Goal: Information Seeking & Learning: Learn about a topic

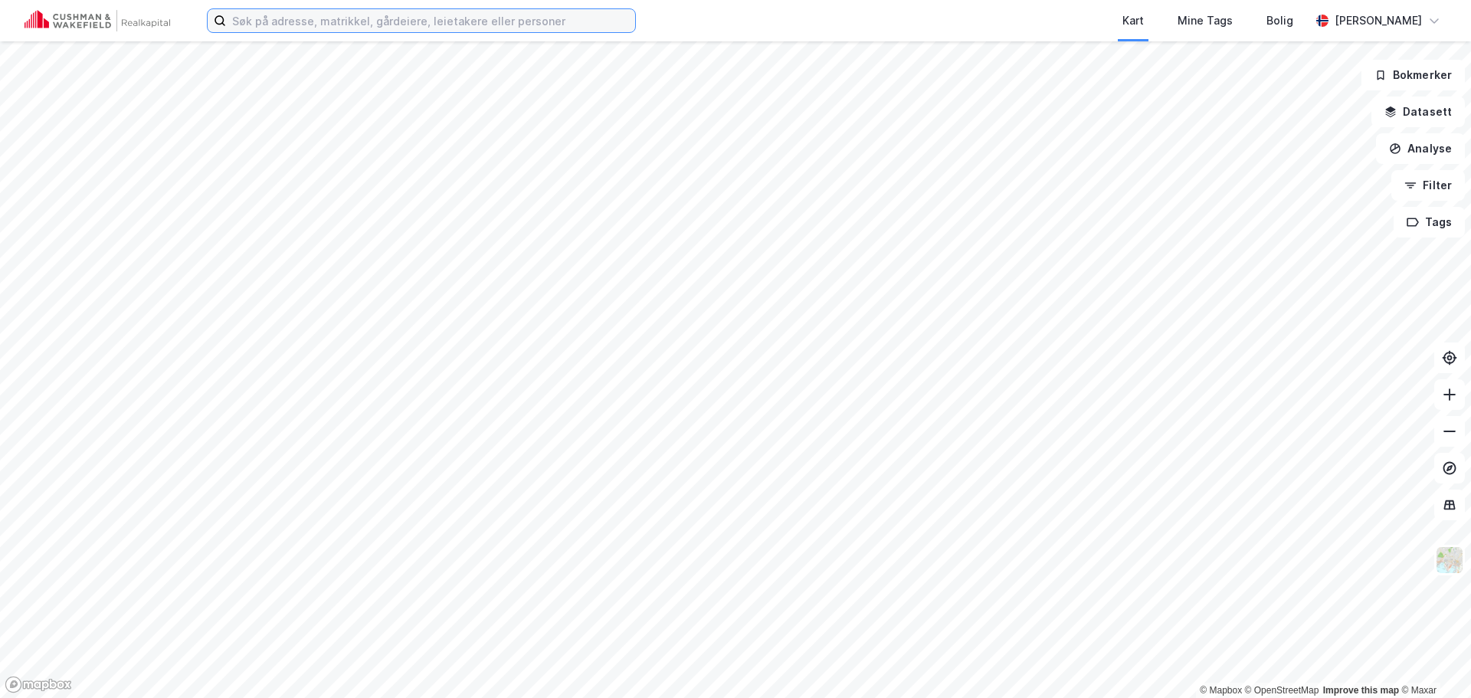
click at [371, 18] on input at bounding box center [430, 20] width 409 height 23
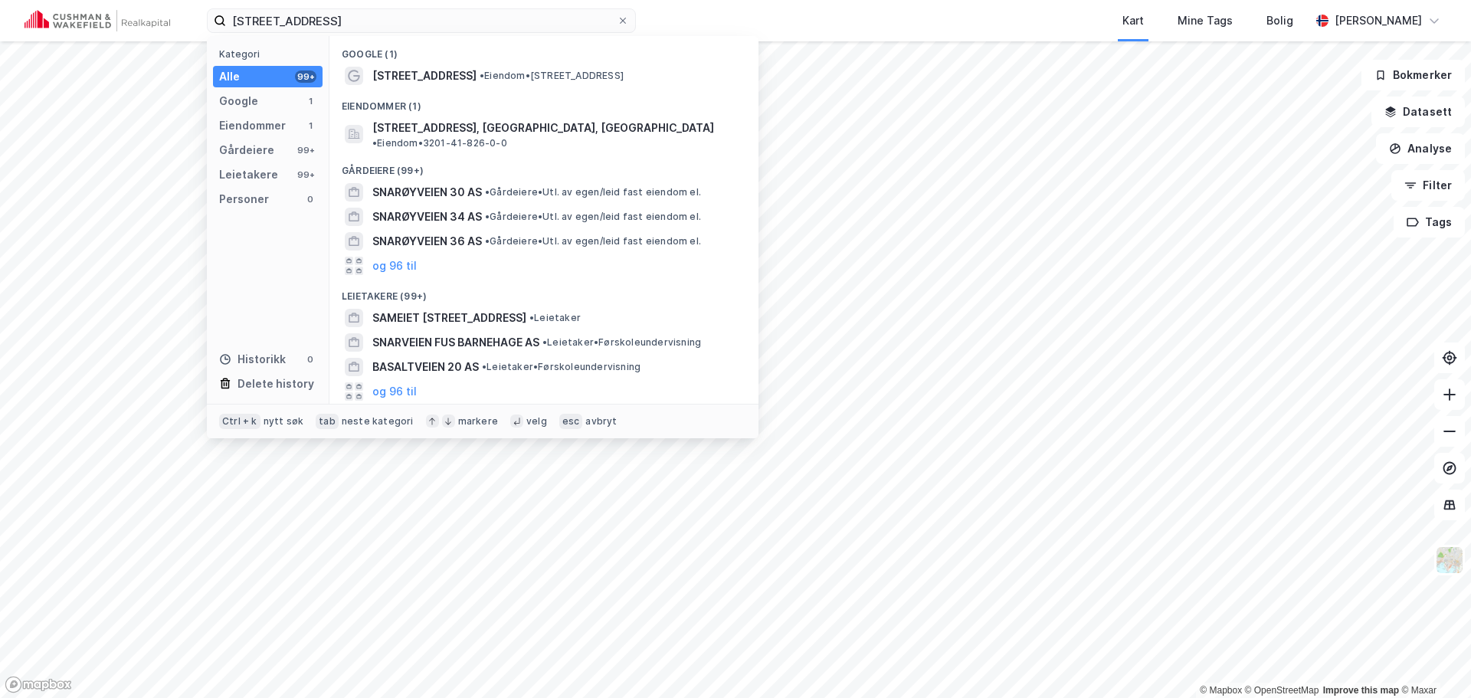
click at [436, 113] on div "Eiendommer (1)" at bounding box center [543, 102] width 429 height 28
click at [436, 119] on span "[STREET_ADDRESS], [GEOGRAPHIC_DATA], [GEOGRAPHIC_DATA]" at bounding box center [543, 128] width 342 height 18
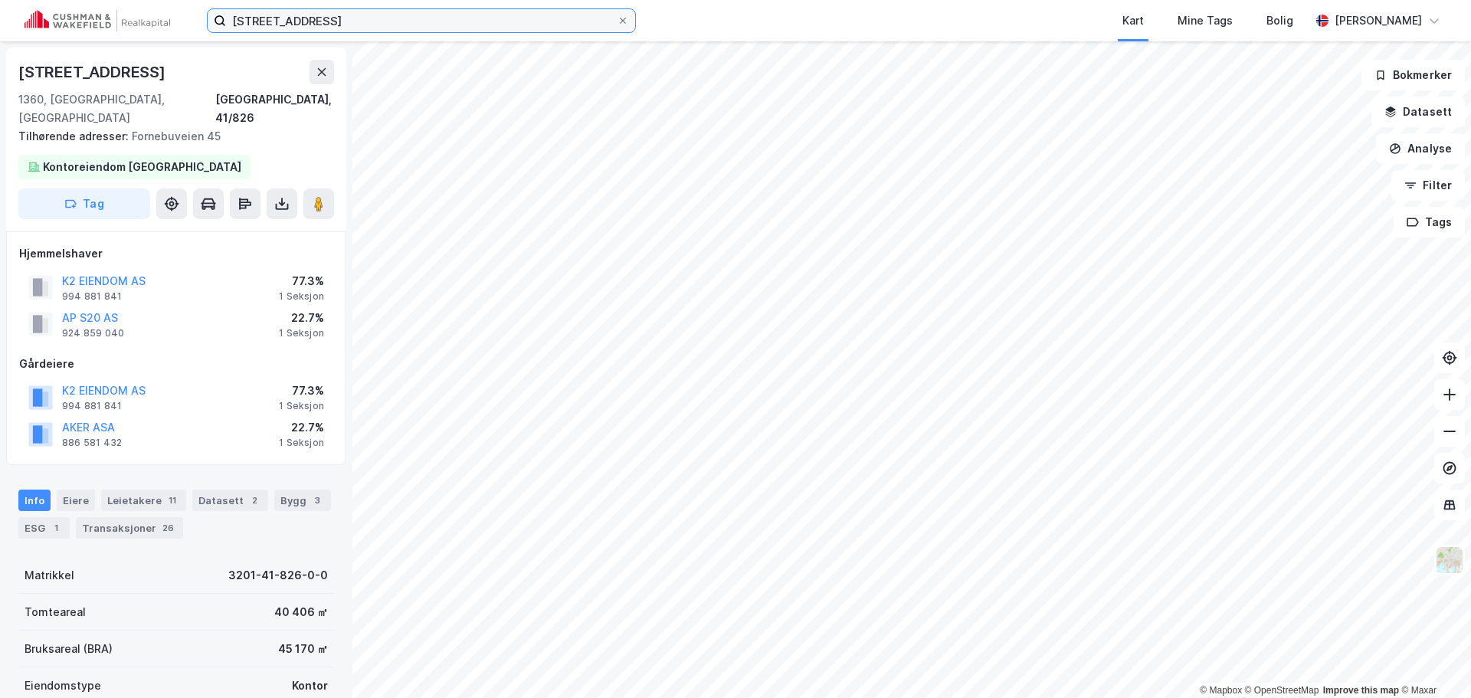
click at [353, 20] on input "[STREET_ADDRESS]" at bounding box center [421, 20] width 391 height 23
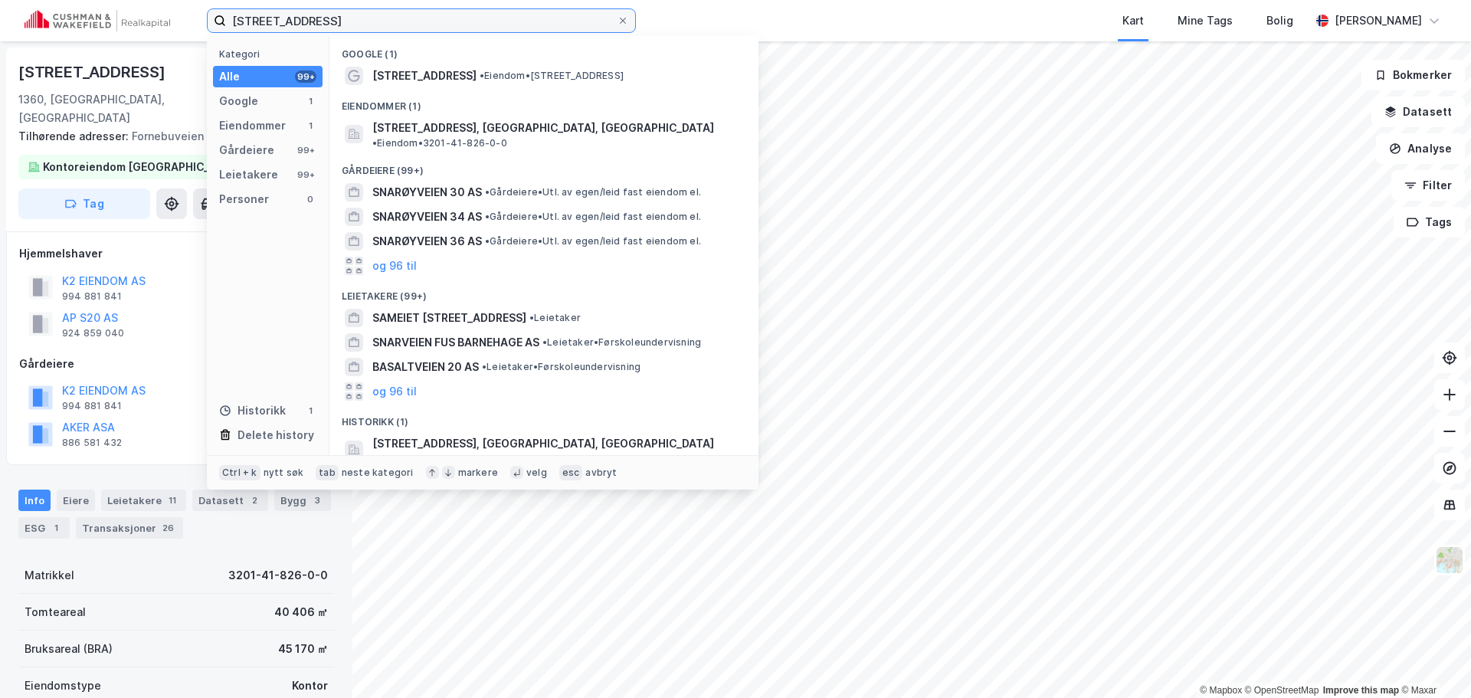
click at [353, 20] on input "[STREET_ADDRESS]" at bounding box center [421, 20] width 391 height 23
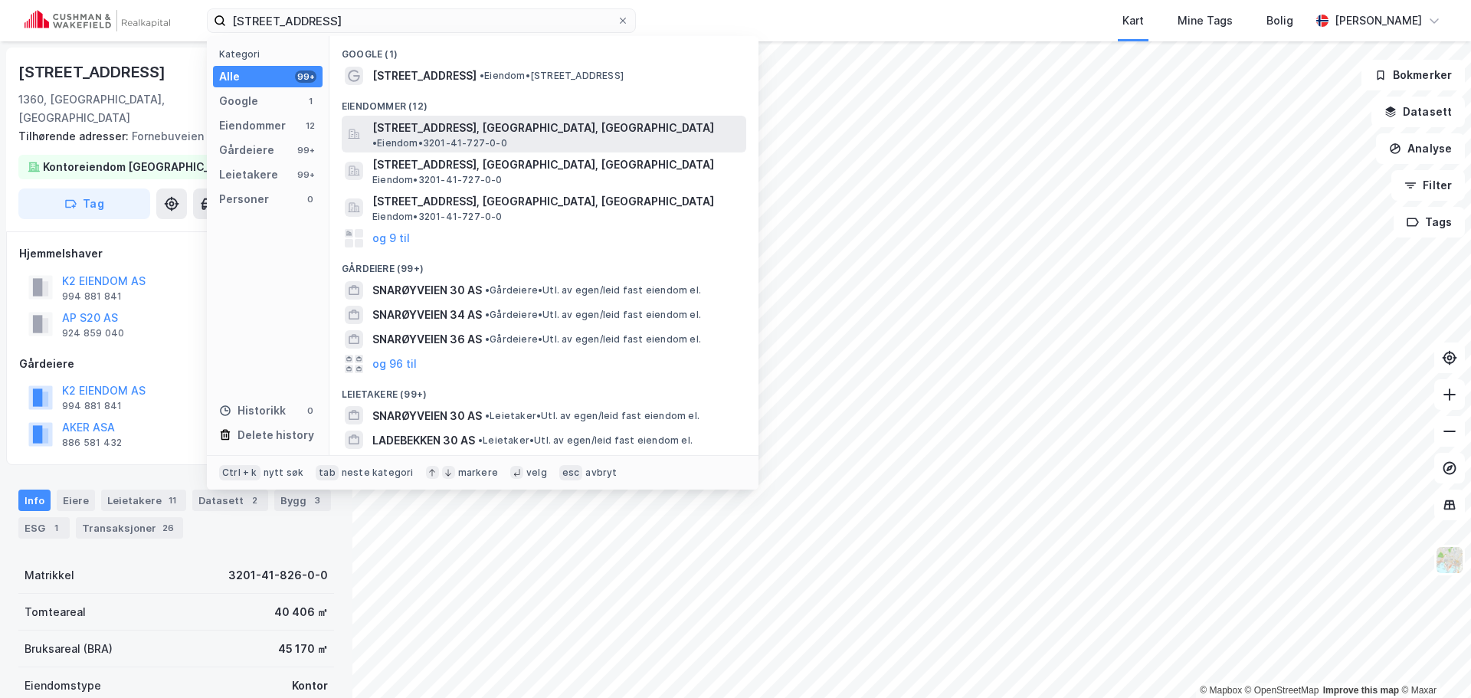
click at [507, 133] on span "[STREET_ADDRESS], [GEOGRAPHIC_DATA], [GEOGRAPHIC_DATA]" at bounding box center [543, 128] width 342 height 18
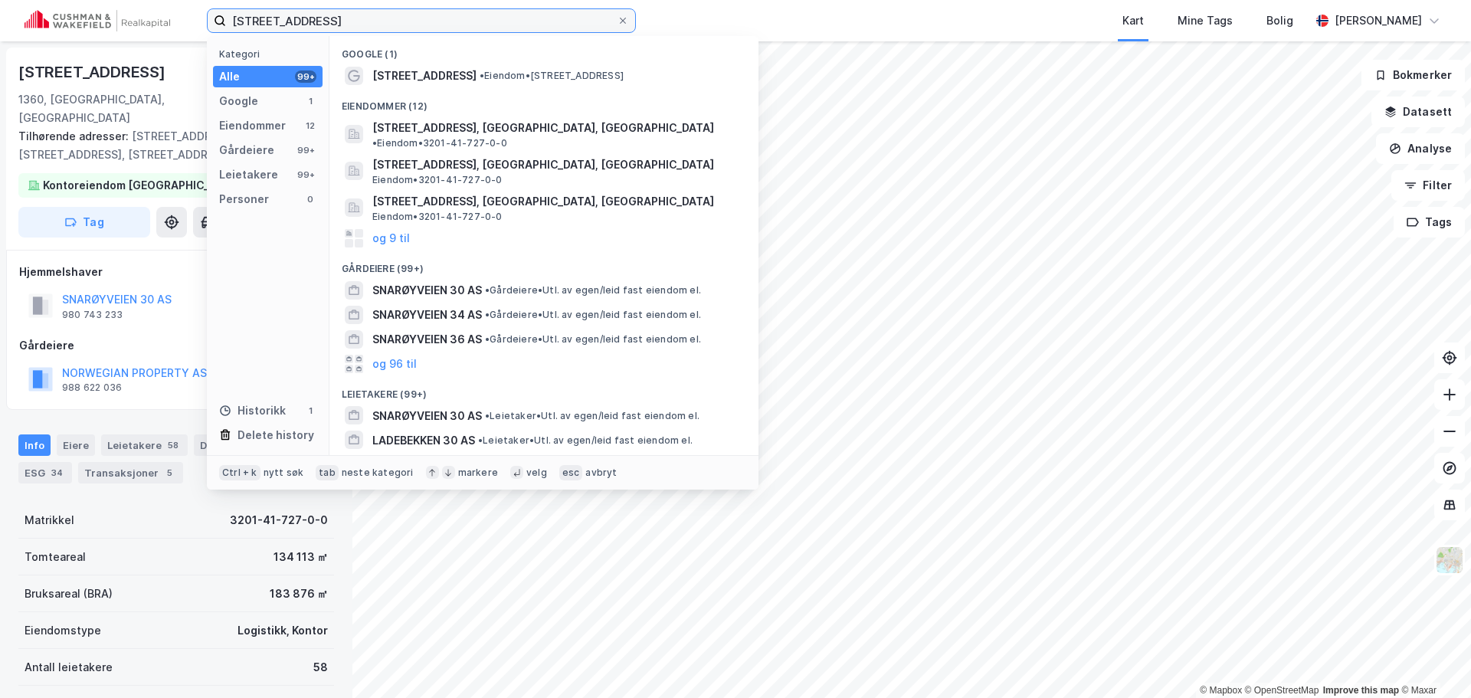
click at [406, 25] on input "[STREET_ADDRESS]" at bounding box center [421, 20] width 391 height 23
click at [406, 24] on input "[STREET_ADDRESS]" at bounding box center [421, 20] width 391 height 23
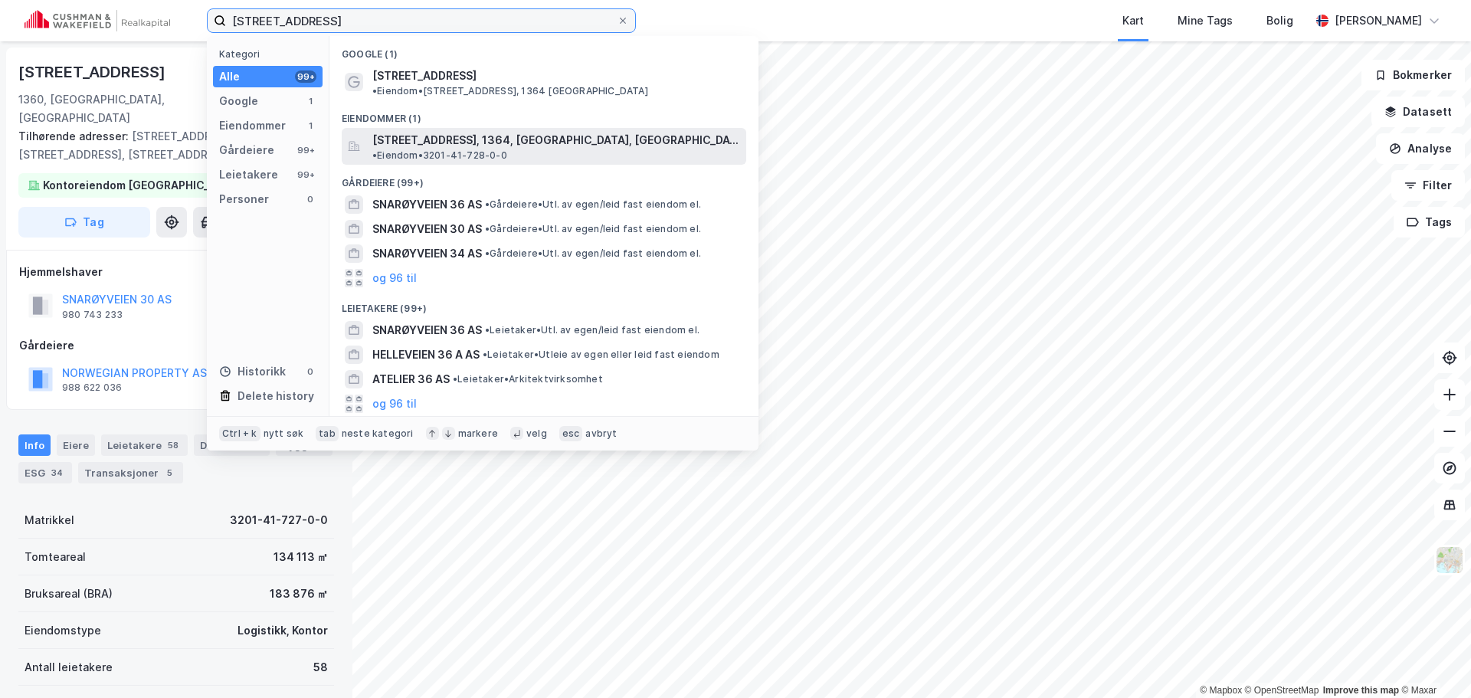
type input "[STREET_ADDRESS]"
click at [454, 131] on span "[STREET_ADDRESS], 1364, [GEOGRAPHIC_DATA], [GEOGRAPHIC_DATA]" at bounding box center [556, 140] width 368 height 18
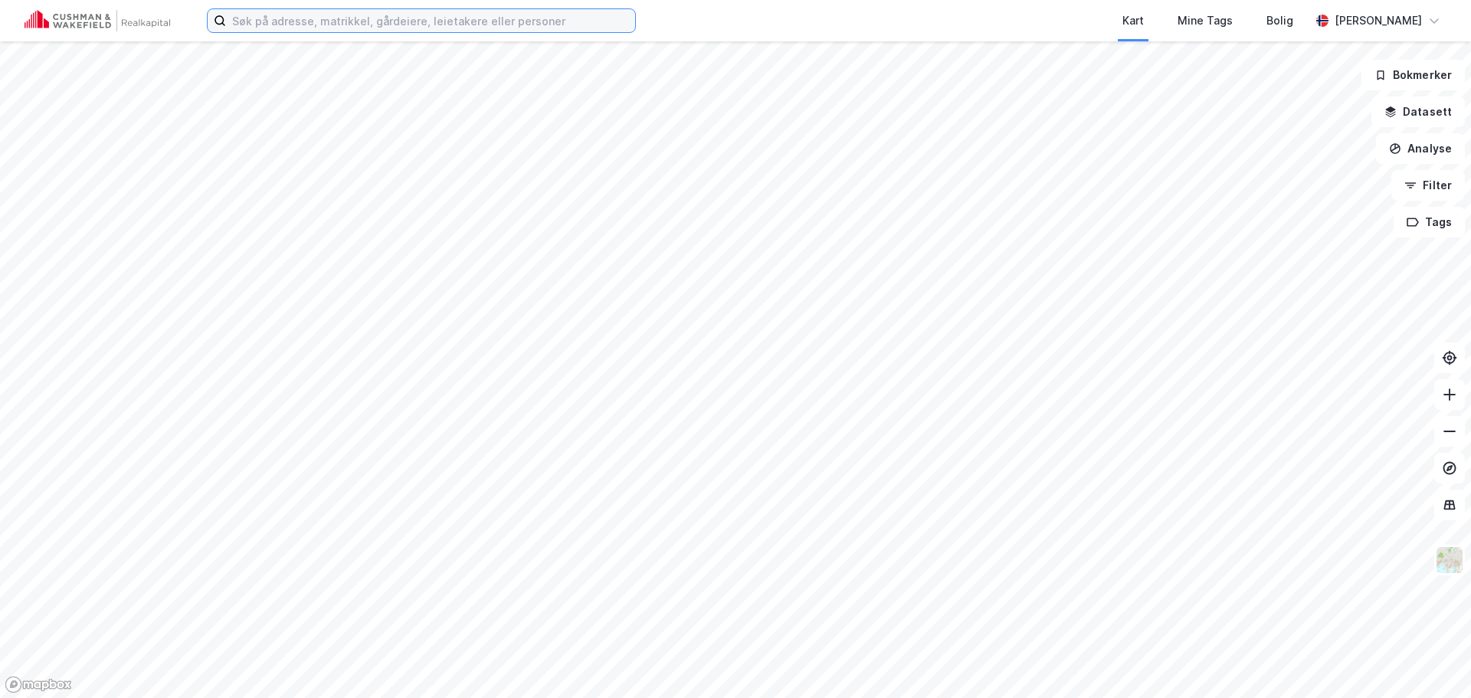
click at [542, 16] on input at bounding box center [430, 20] width 409 height 23
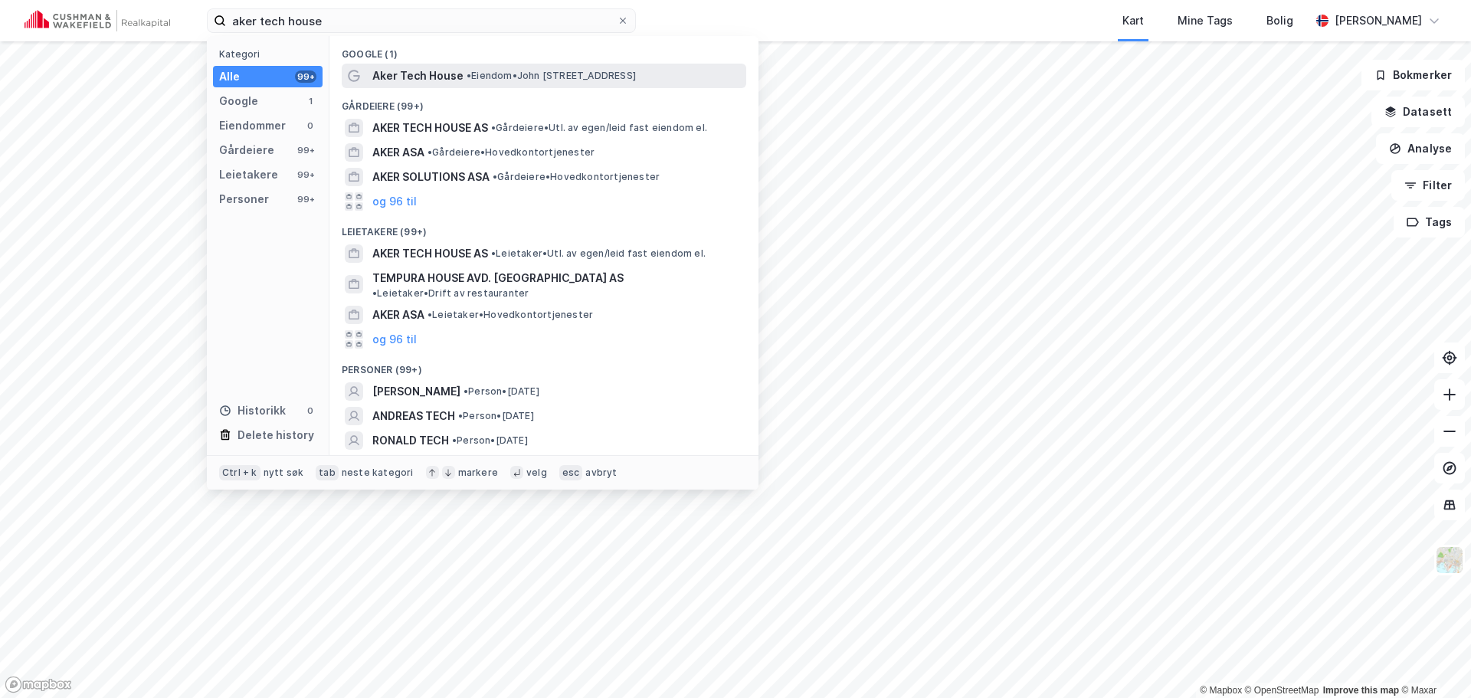
click at [636, 79] on span "• Eiendom • John Strandruds Vei 10, 1366 Lysaker" at bounding box center [550, 76] width 169 height 12
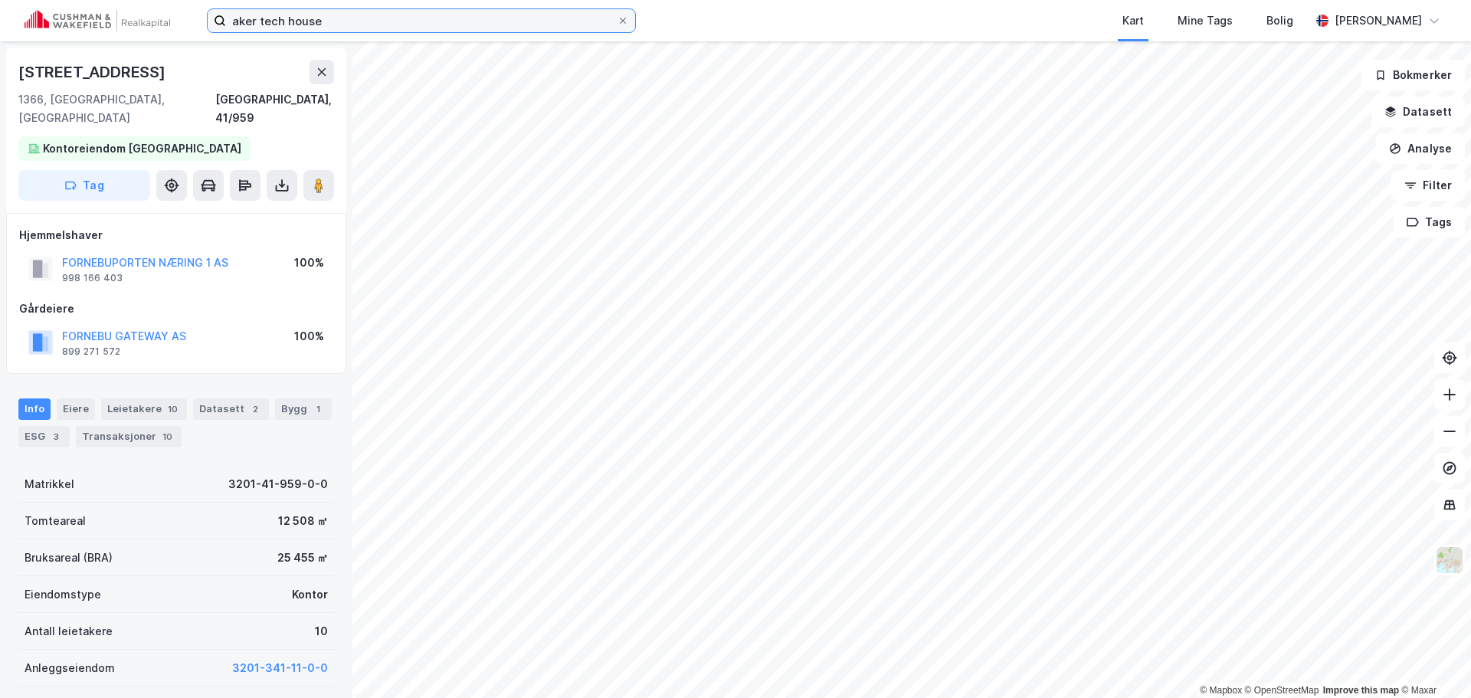
click at [344, 14] on input "aker tech house" at bounding box center [421, 20] width 391 height 23
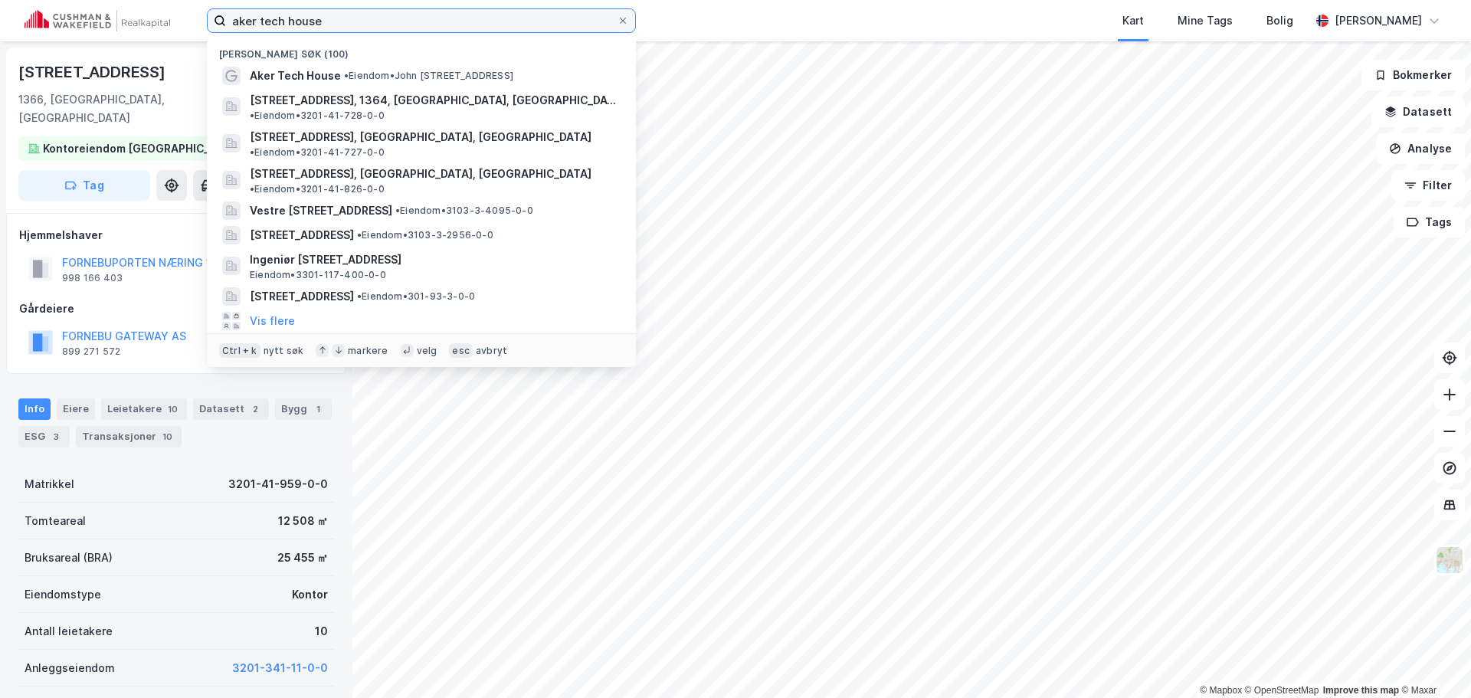
click at [345, 14] on input "aker tech house" at bounding box center [421, 20] width 391 height 23
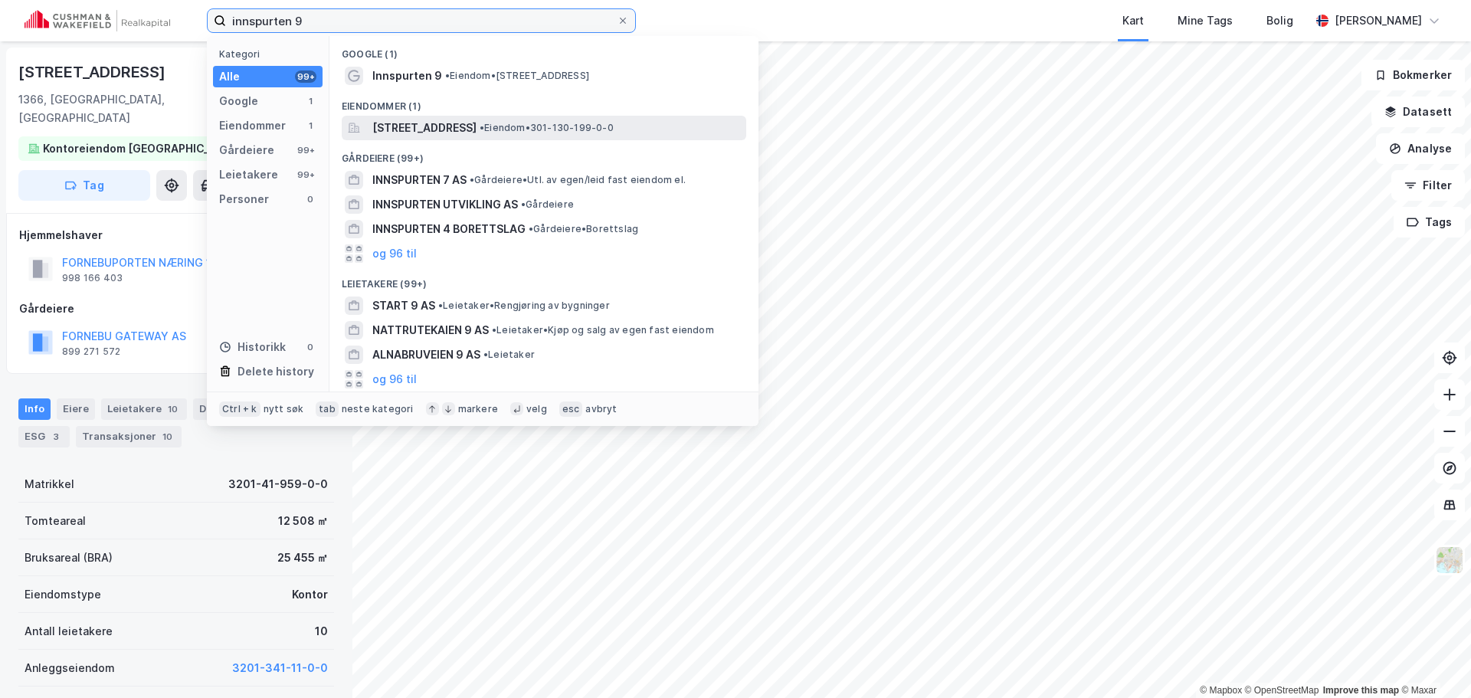
type input "innspurten 9"
click at [456, 119] on span "Innspurten 9, 0663, OSLO, OSLO" at bounding box center [424, 128] width 104 height 18
